Goal: Navigation & Orientation: Find specific page/section

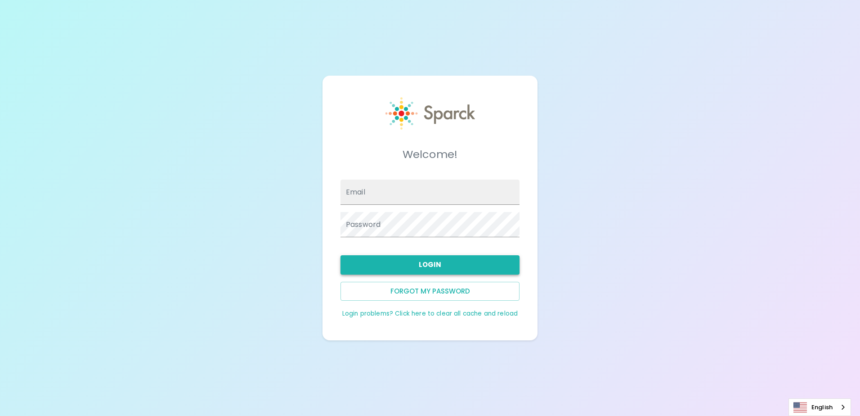
type input "[EMAIL_ADDRESS][DOMAIN_NAME]"
click at [486, 269] on button "Login" at bounding box center [430, 264] width 179 height 19
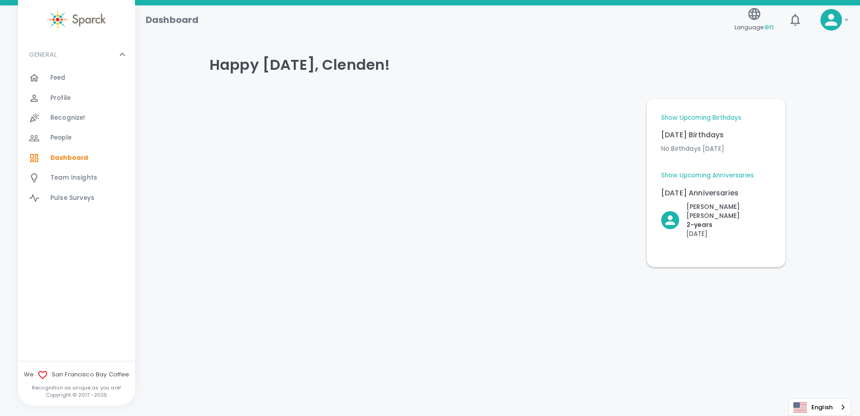
click at [728, 117] on link "Show Upcoming Birthdays" at bounding box center [701, 117] width 80 height 9
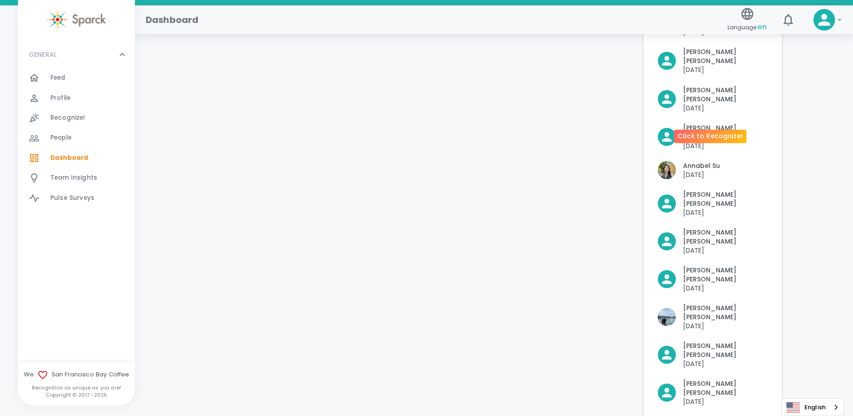
scroll to position [225, 0]
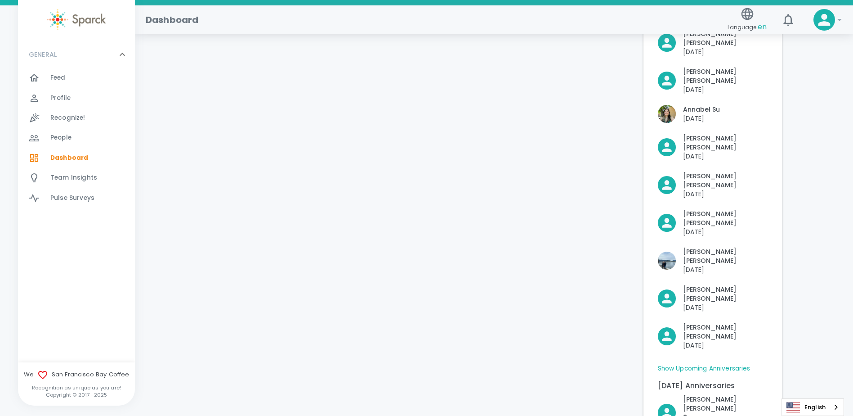
click at [745, 364] on link "Show Upcoming Anniversaries" at bounding box center [704, 368] width 93 height 9
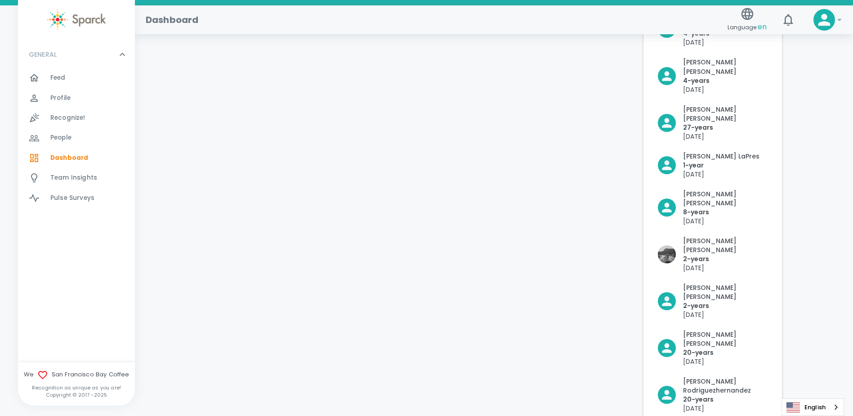
scroll to position [850, 0]
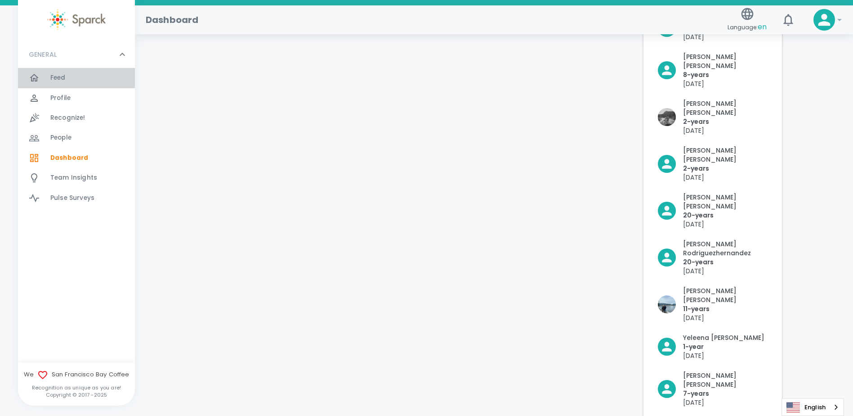
click at [73, 71] on div "Feed 0" at bounding box center [76, 78] width 117 height 20
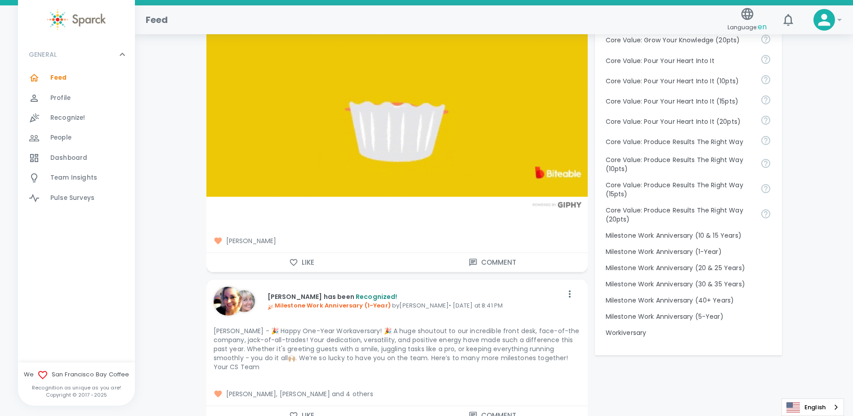
scroll to position [855, 0]
